Goal: Information Seeking & Learning: Check status

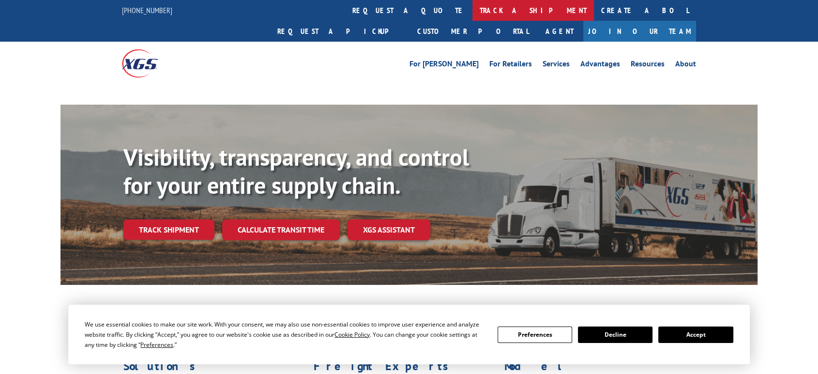
click at [472, 10] on link "track a shipment" at bounding box center [532, 10] width 121 height 21
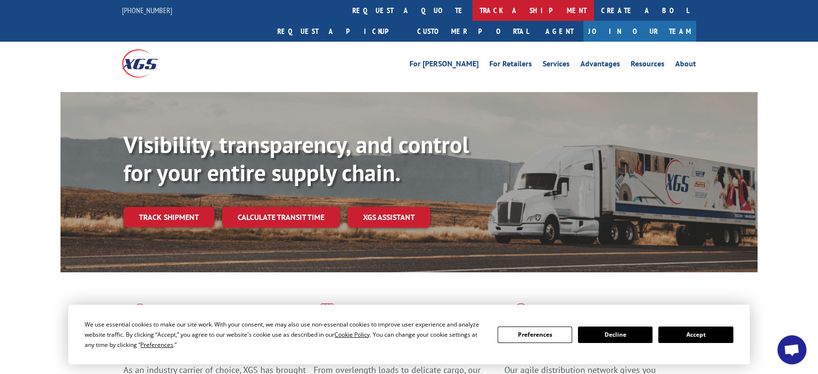
click at [472, 14] on link "track a shipment" at bounding box center [532, 10] width 121 height 21
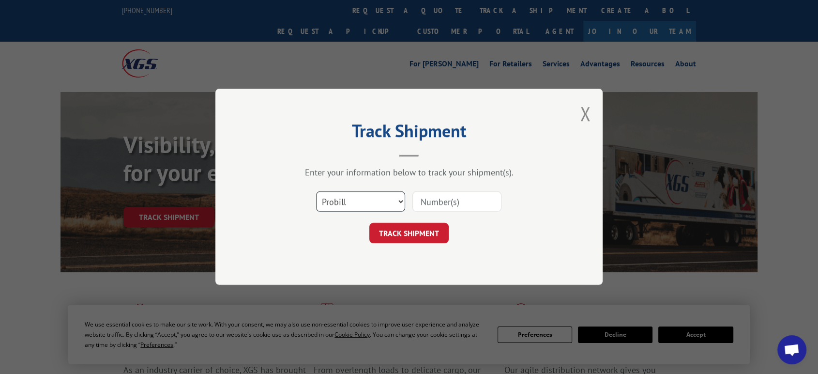
click at [346, 201] on select "Select category... Probill BOL PO" at bounding box center [360, 202] width 89 height 20
select select "po"
click at [316, 192] on select "Select category... Probill BOL PO" at bounding box center [360, 202] width 89 height 20
click at [435, 208] on input at bounding box center [456, 202] width 89 height 20
type input "06522783"
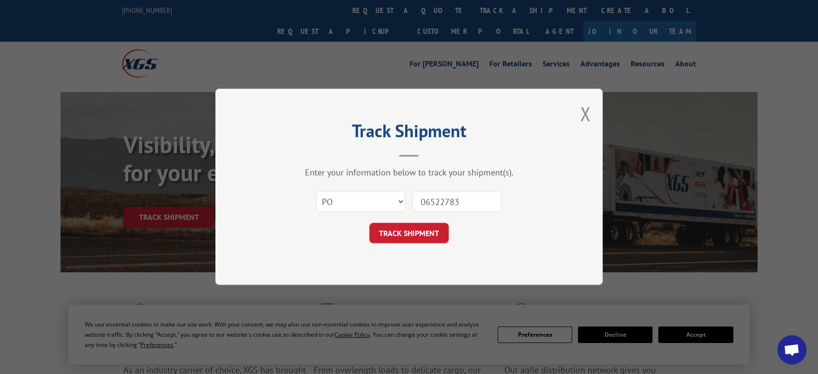
click button "TRACK SHIPMENT" at bounding box center [408, 233] width 79 height 20
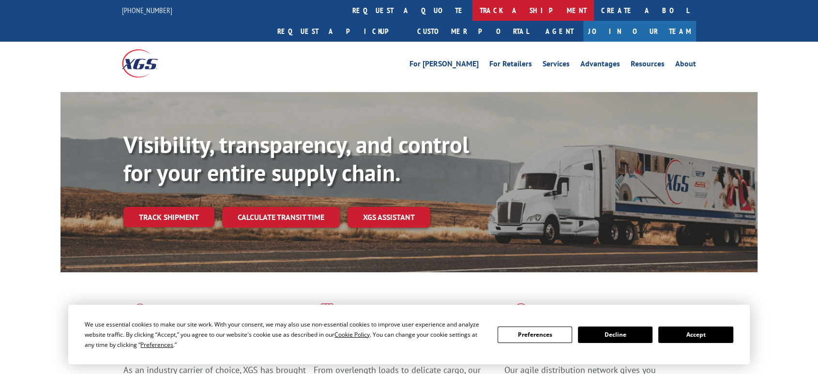
click at [472, 7] on link "track a shipment" at bounding box center [532, 10] width 121 height 21
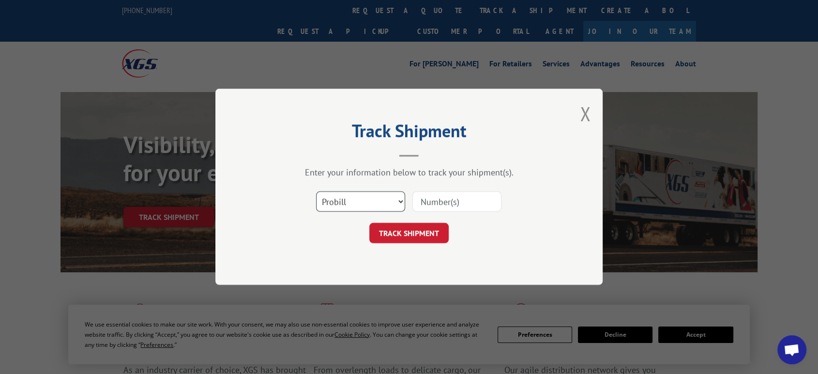
click at [356, 205] on select "Select category... Probill BOL PO" at bounding box center [360, 202] width 89 height 20
select select "po"
click at [316, 192] on select "Select category... Probill BOL PO" at bounding box center [360, 202] width 89 height 20
click at [436, 203] on input at bounding box center [456, 202] width 89 height 20
type input "06522682"
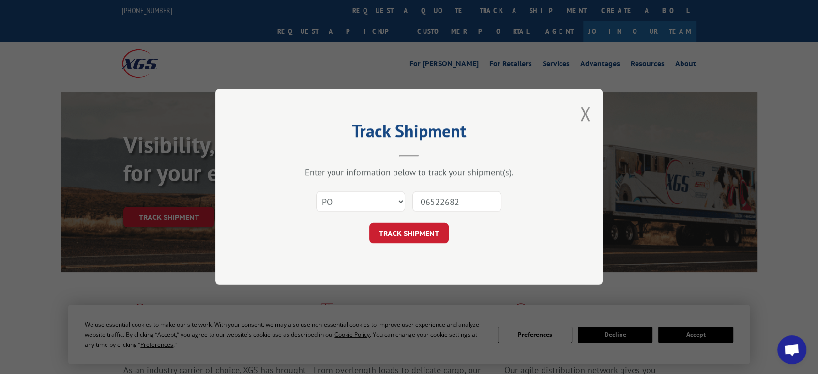
click at [369, 223] on button "TRACK SHIPMENT" at bounding box center [408, 233] width 79 height 20
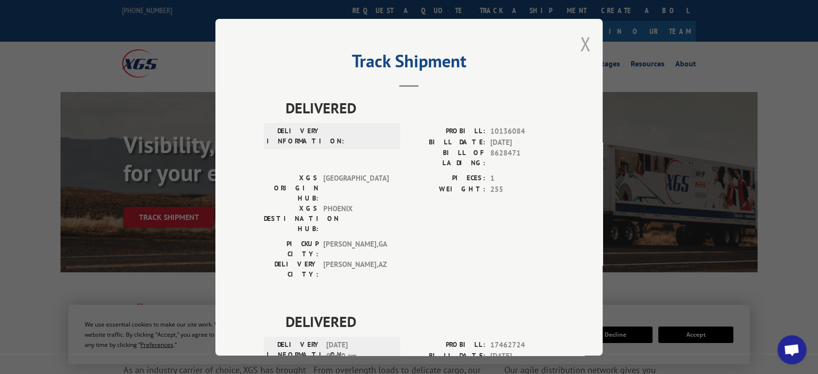
click at [581, 40] on button "Close modal" at bounding box center [585, 44] width 11 height 26
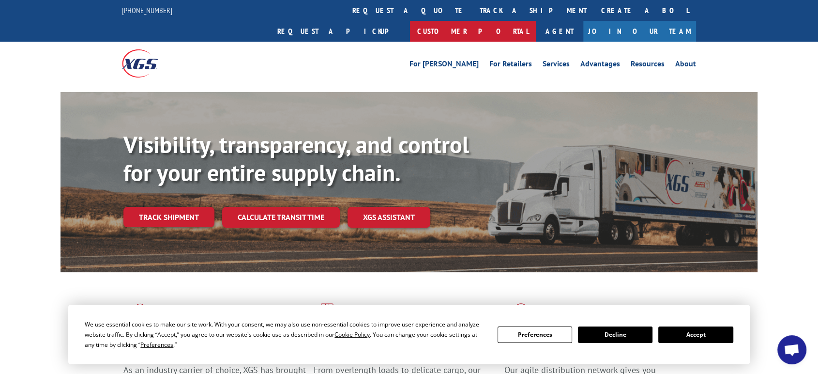
click at [536, 21] on link "Customer Portal" at bounding box center [473, 31] width 126 height 21
